Goal: Transaction & Acquisition: Purchase product/service

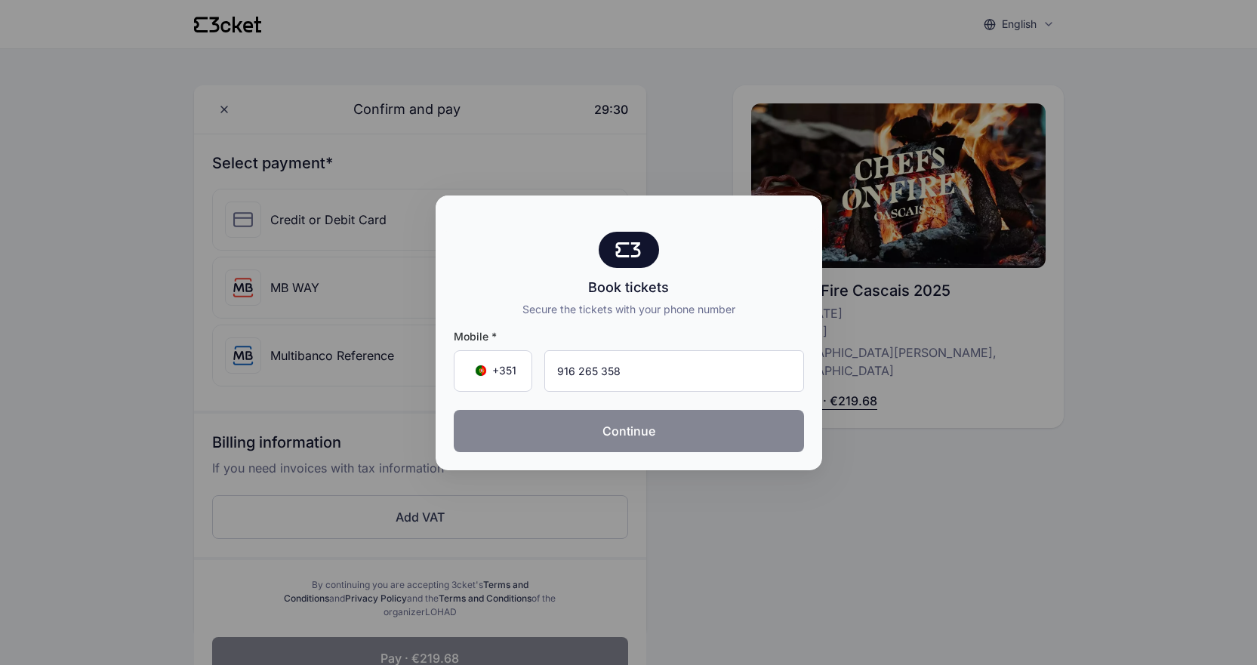
type input "916 265 358"
click at [617, 427] on button "Continue" at bounding box center [629, 431] width 350 height 42
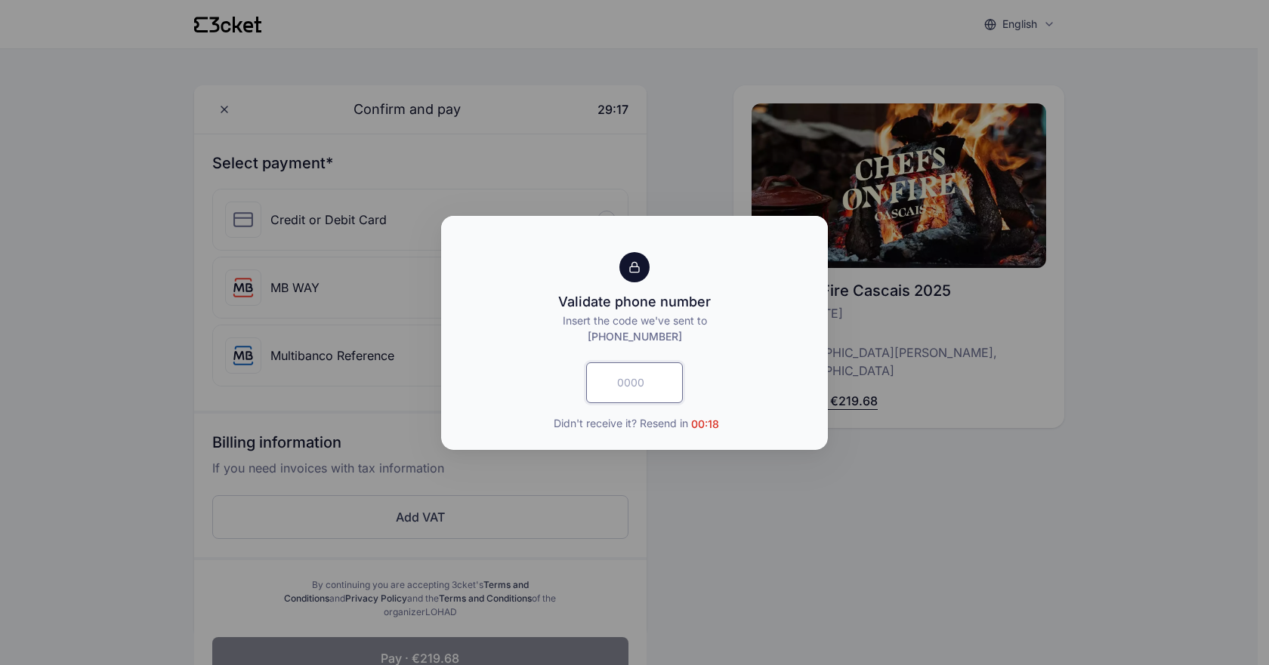
click at [636, 380] on input "text" at bounding box center [634, 382] width 97 height 41
type input "3292"
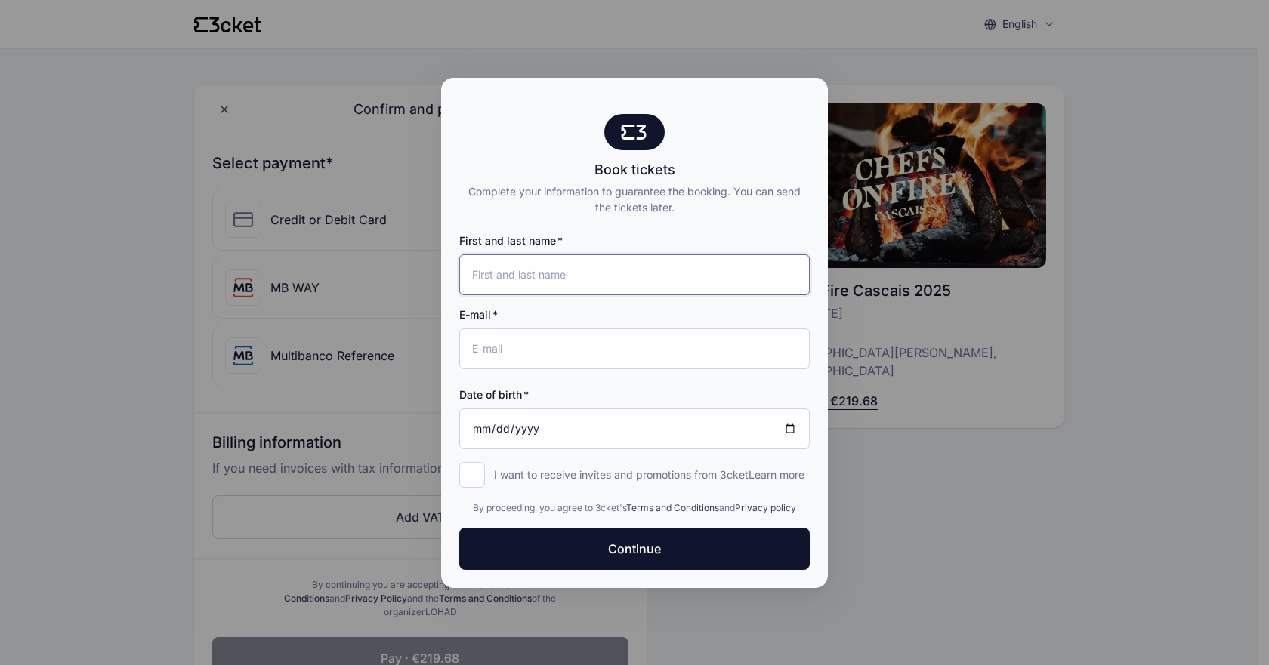
click at [626, 273] on input "First and last name" at bounding box center [634, 274] width 350 height 41
type input "[EMAIL_ADDRESS][DOMAIN_NAME]"
drag, startPoint x: 614, startPoint y: 267, endPoint x: 436, endPoint y: 263, distance: 178.3
click at [436, 263] on div "Book tickets Complete your information to guarantee the booking. You can send t…" at bounding box center [634, 332] width 1269 height 665
click at [512, 337] on input "E-mail" at bounding box center [634, 348] width 350 height 41
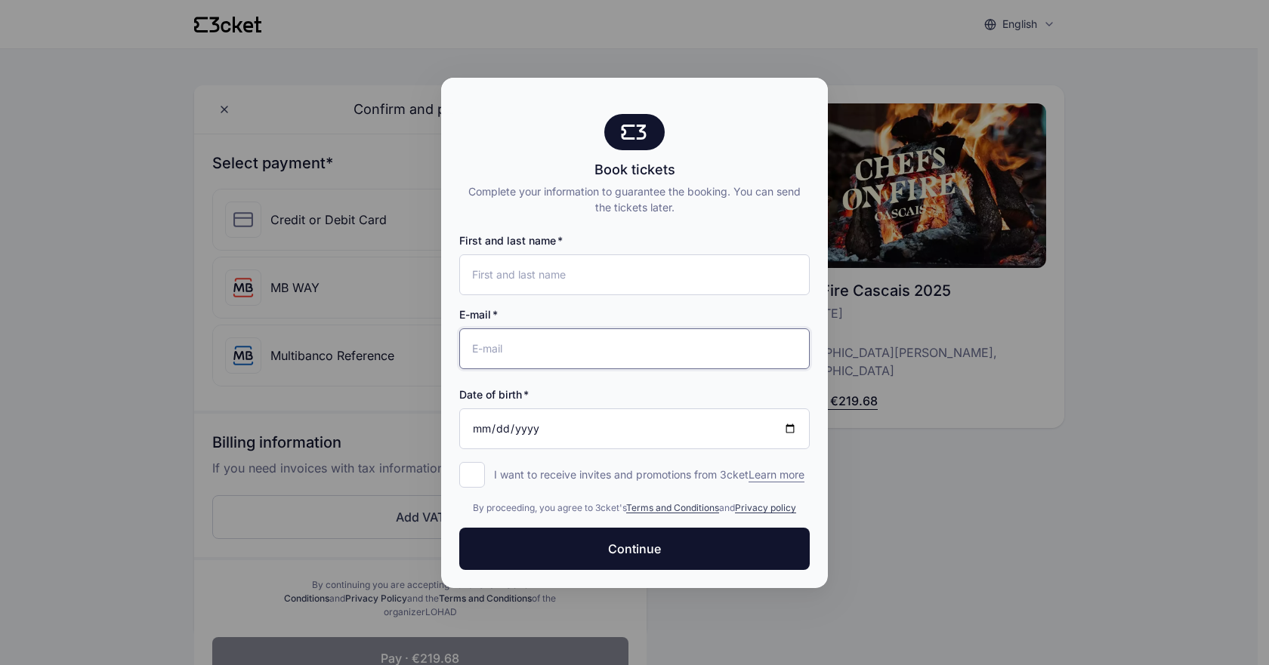
paste input "[EMAIL_ADDRESS][DOMAIN_NAME]"
type input "[EMAIL_ADDRESS][DOMAIN_NAME]"
click at [555, 263] on input "First and last name" at bounding box center [634, 274] width 350 height 41
type input "[PERSON_NAME]"
click at [554, 415] on input "Date of birth" at bounding box center [634, 429] width 350 height 41
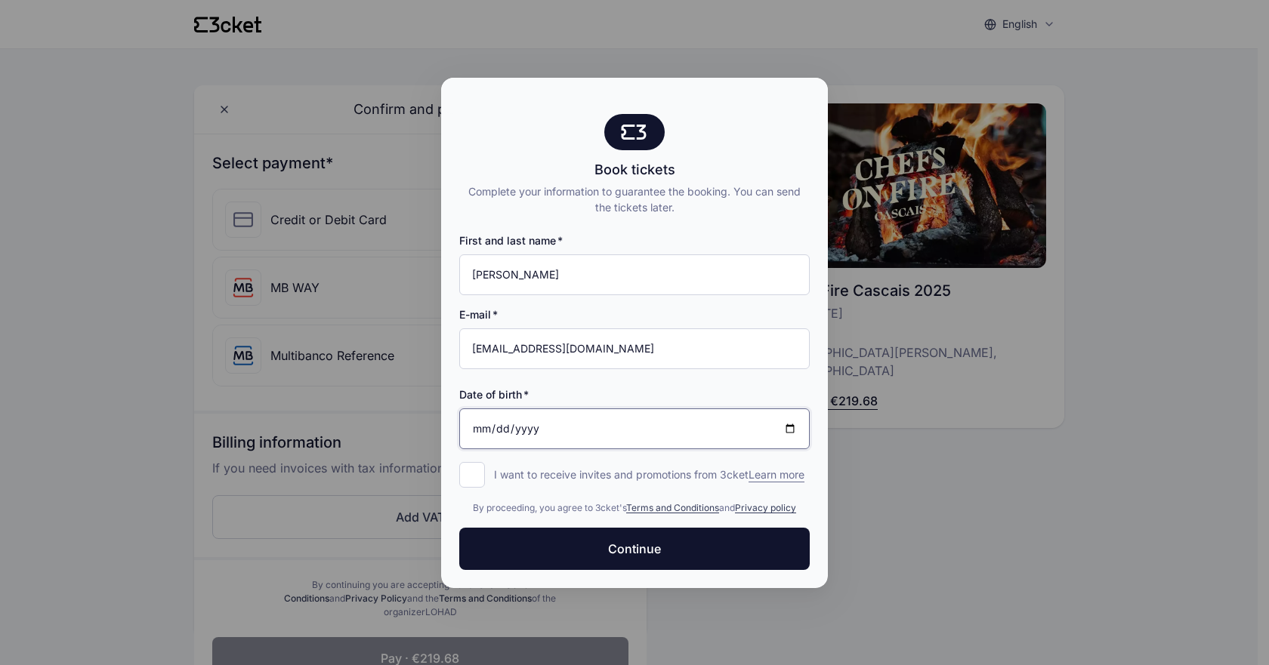
click at [792, 418] on input "Date of birth" at bounding box center [634, 429] width 350 height 41
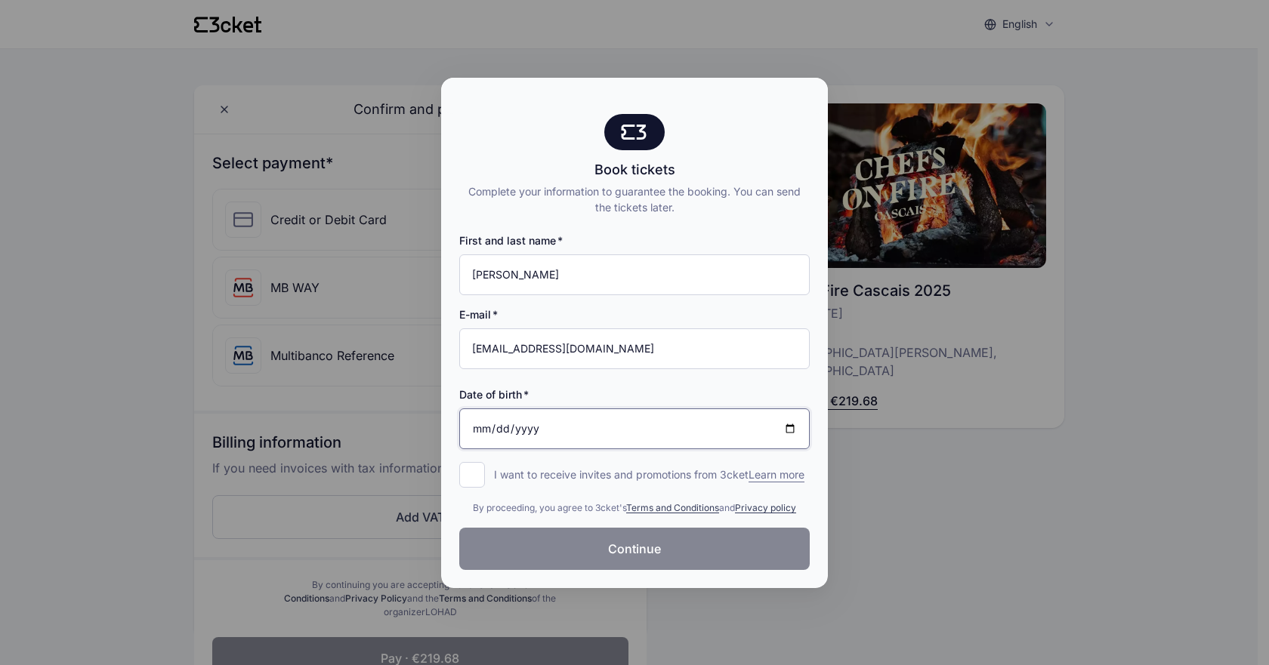
type input "[DATE]"
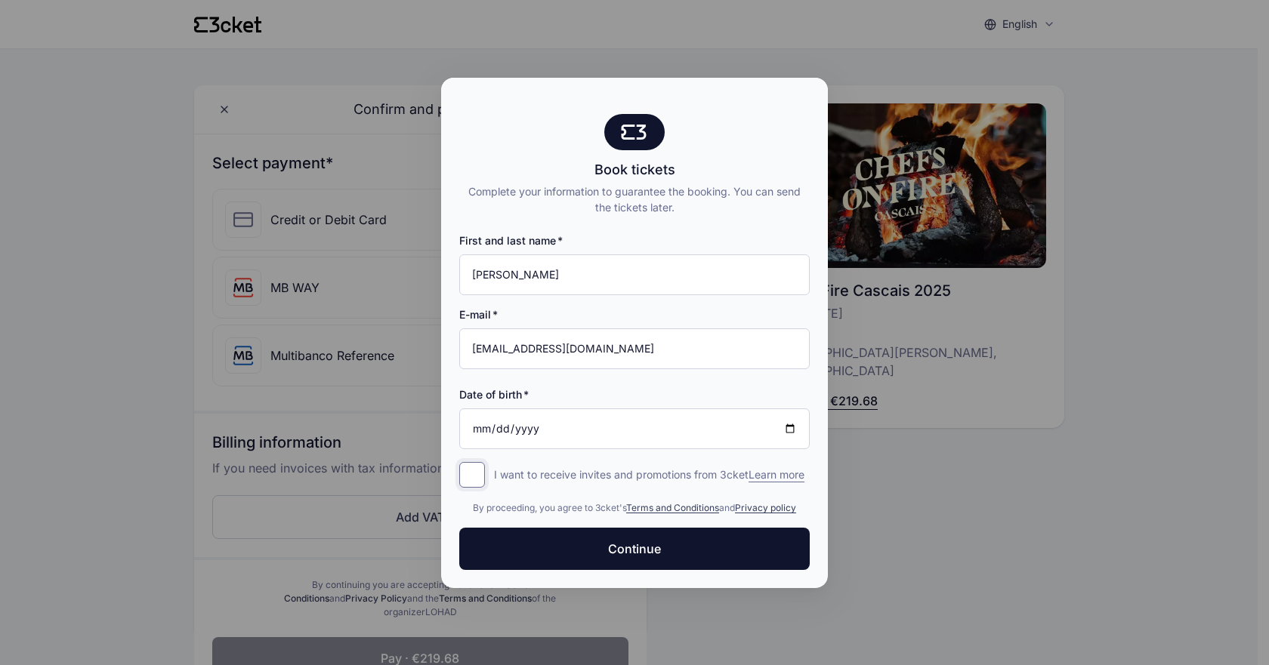
click at [473, 466] on input "I want to receive invites and promotions from 3cket Learn more form.register.op…" at bounding box center [472, 475] width 26 height 26
click at [476, 467] on input "I want to receive invites and promotions from 3cket Learn more form.register.op…" at bounding box center [472, 475] width 26 height 26
checkbox input "false"
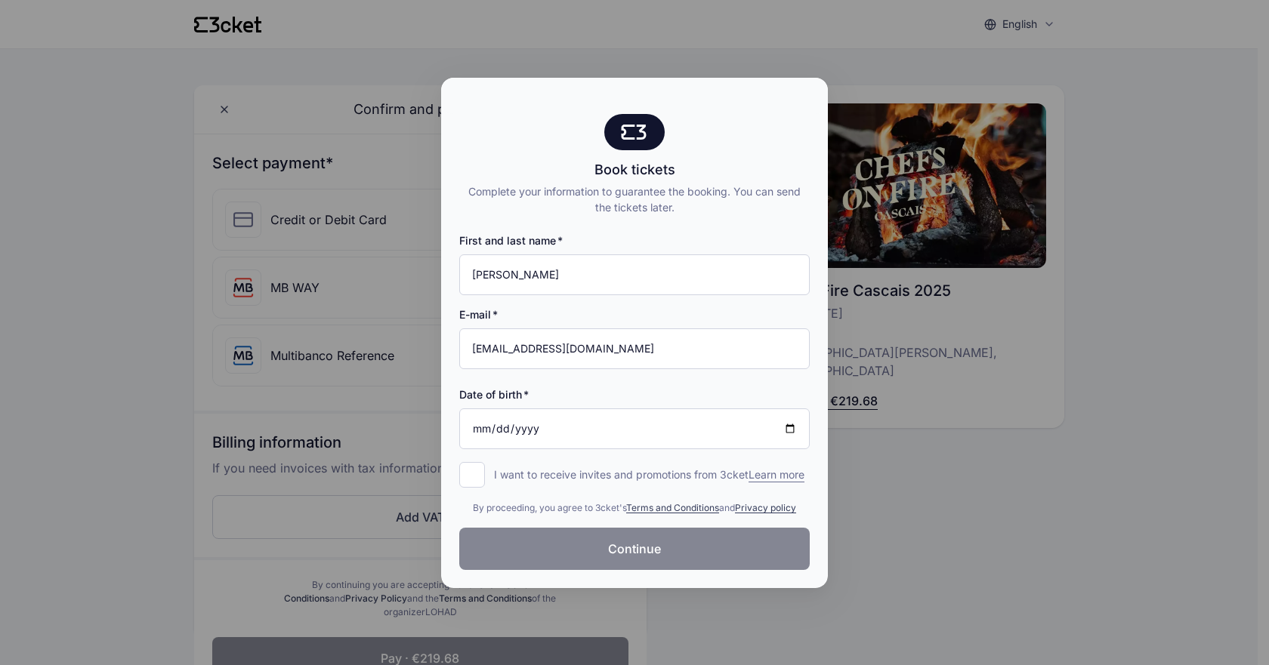
click at [622, 555] on span "Continue" at bounding box center [634, 549] width 53 height 18
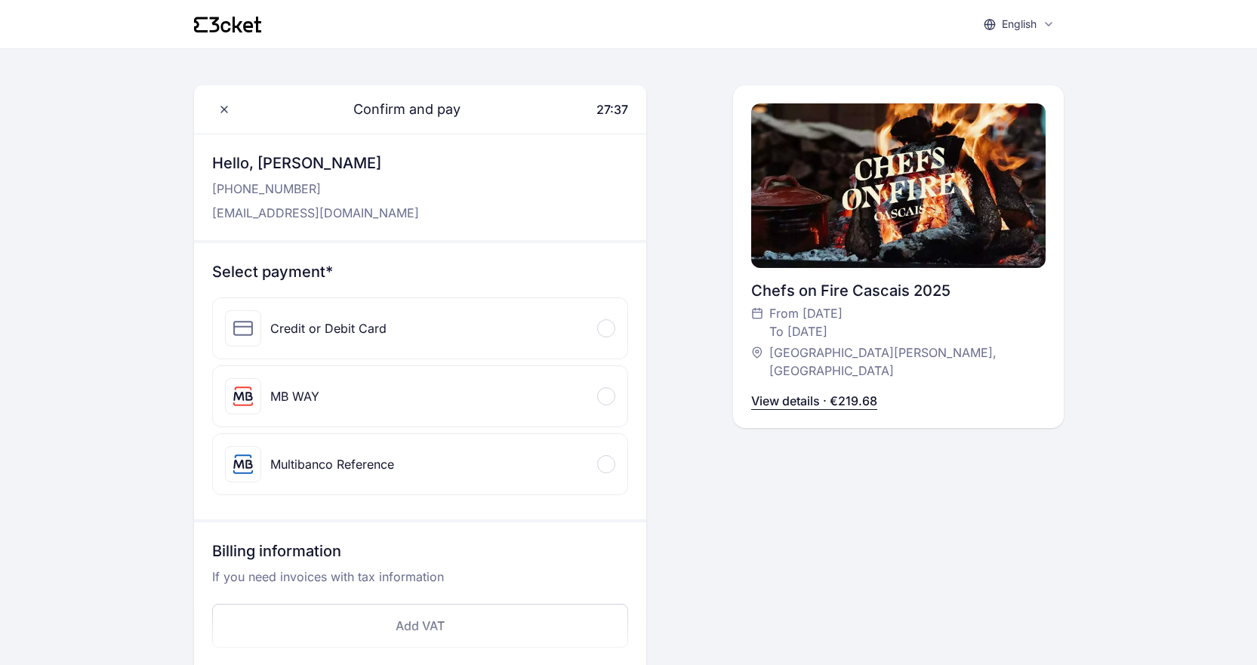
click at [606, 396] on span at bounding box center [605, 396] width 5 height 5
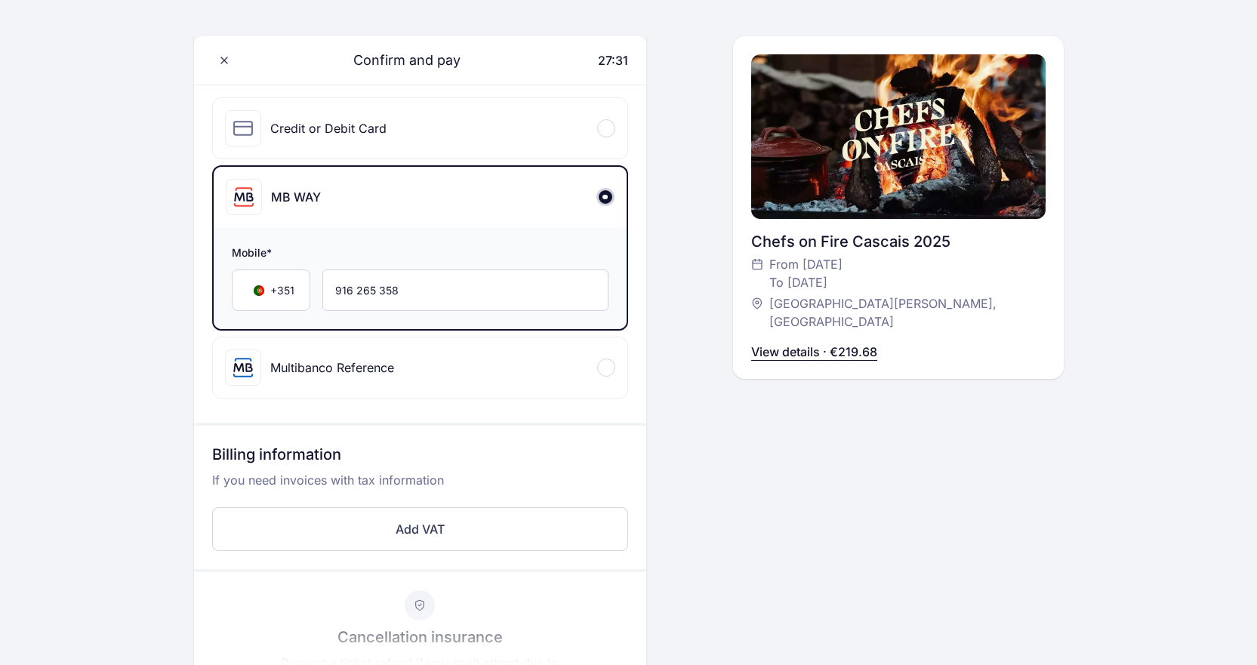
scroll to position [227, 0]
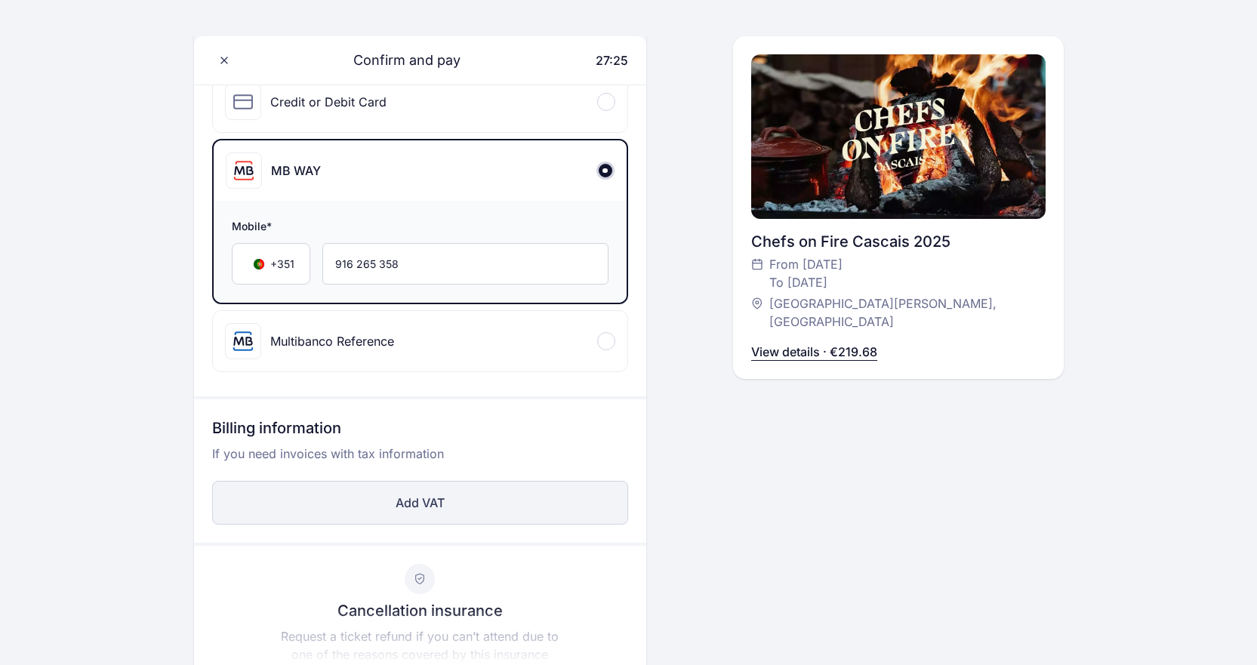
click at [421, 497] on button "Add VAT" at bounding box center [420, 503] width 416 height 44
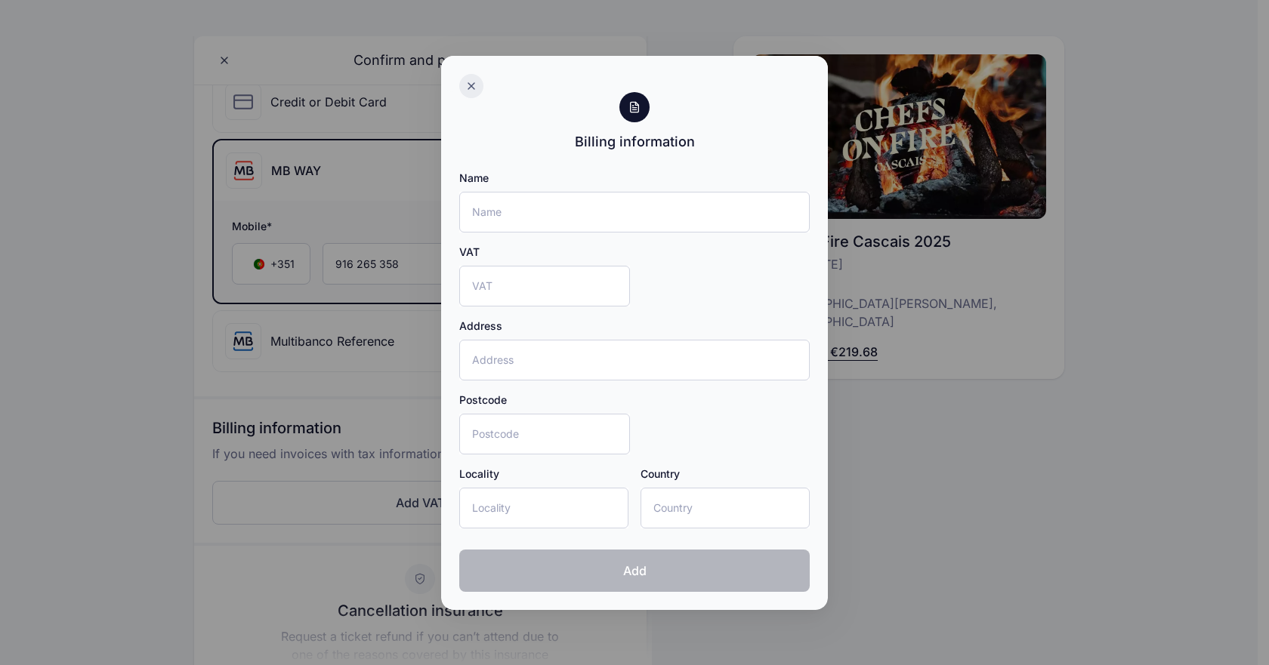
click at [473, 83] on icon at bounding box center [471, 86] width 12 height 12
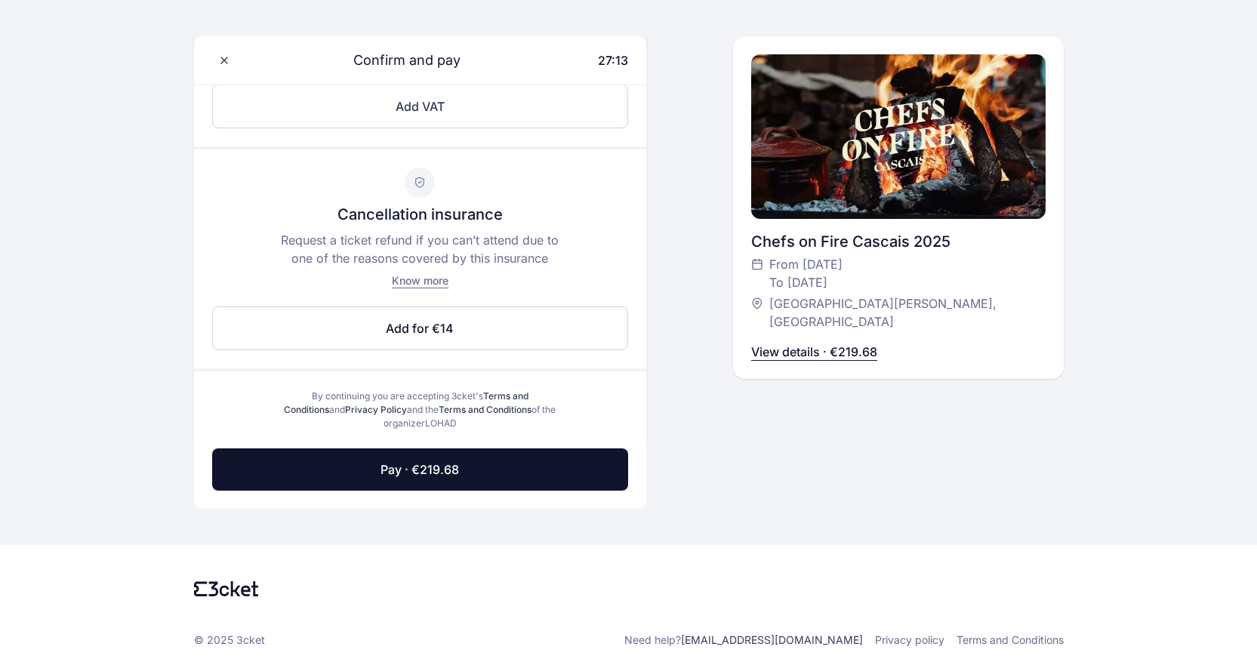
scroll to position [624, 0]
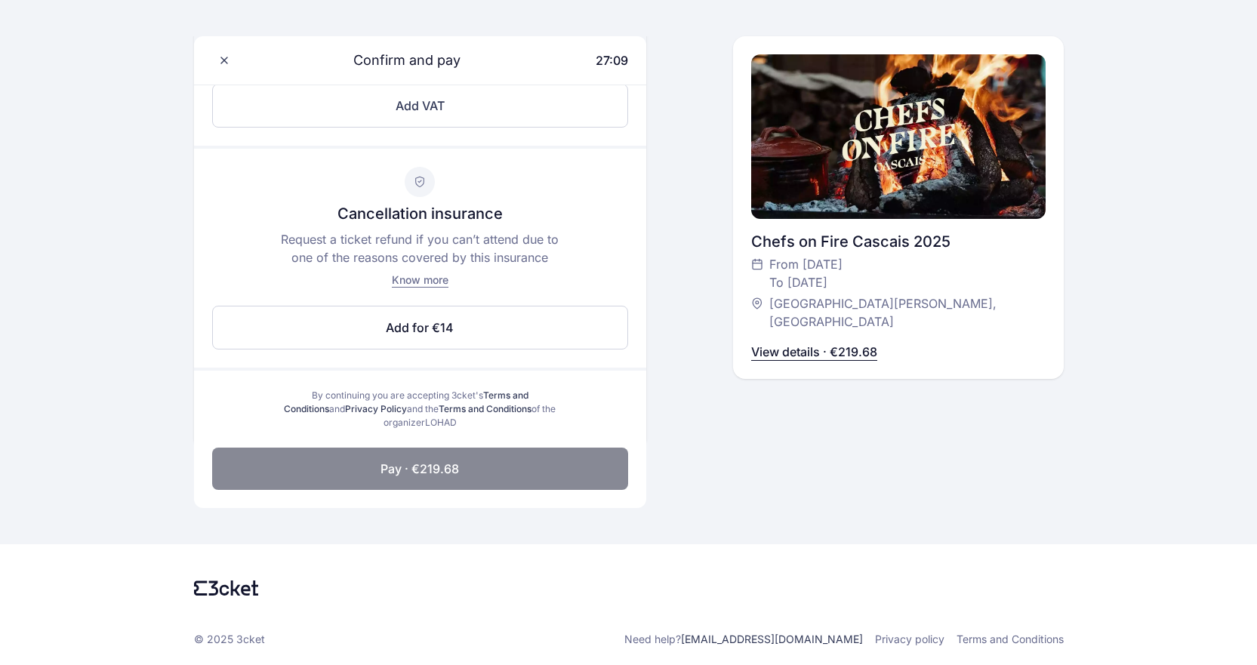
click at [421, 466] on span "Pay · €219.68" at bounding box center [420, 469] width 79 height 18
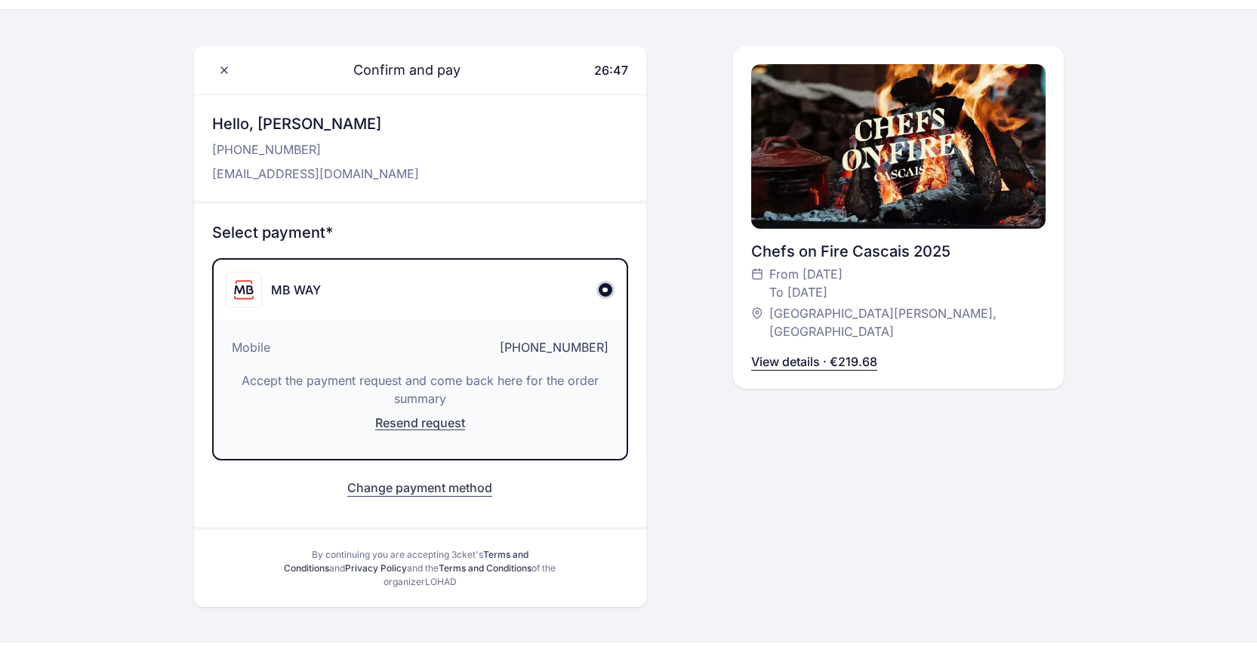
scroll to position [76, 0]
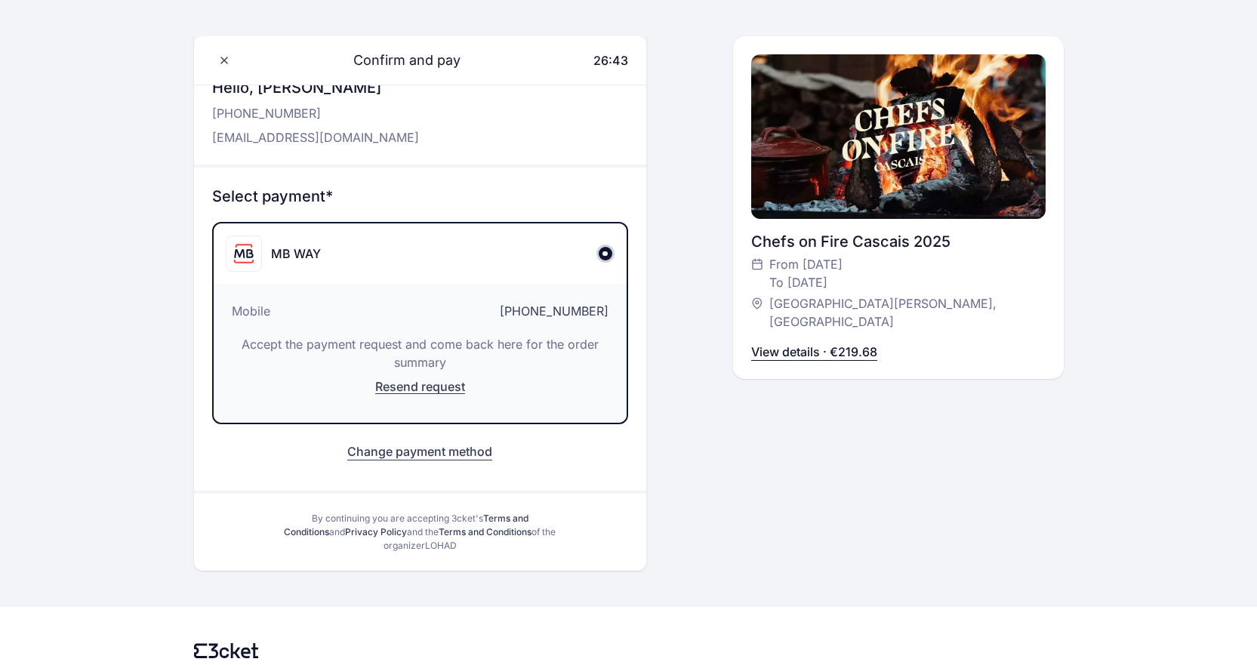
click at [421, 387] on span "Resend request" at bounding box center [420, 386] width 90 height 15
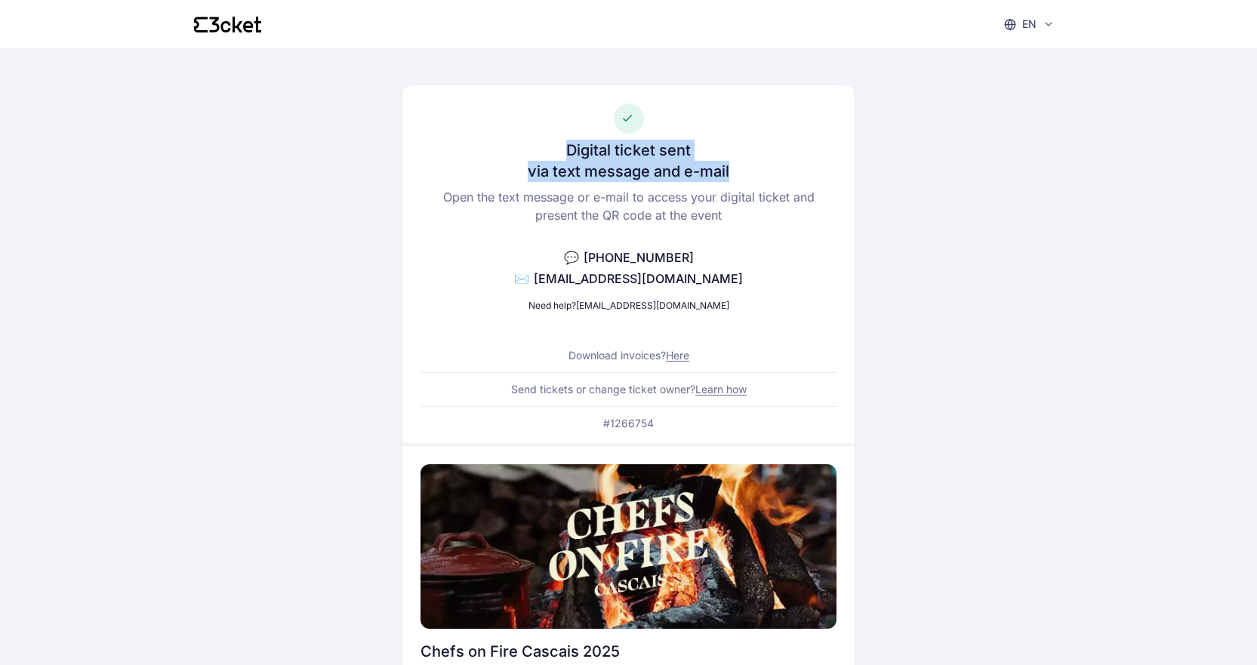
drag, startPoint x: 565, startPoint y: 149, endPoint x: 744, endPoint y: 171, distance: 180.3
click at [744, 171] on div "Digital ticket sent via text message and e-mail Open the text message or e-mail…" at bounding box center [628, 264] width 452 height 358
copy div "Digital ticket sent via text message and e-mail"
